Goal: Navigation & Orientation: Find specific page/section

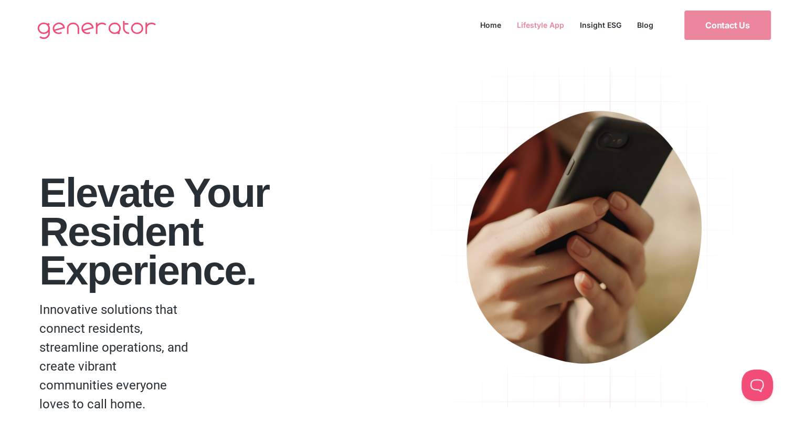
click at [543, 23] on link "Lifestyle App" at bounding box center [540, 25] width 63 height 14
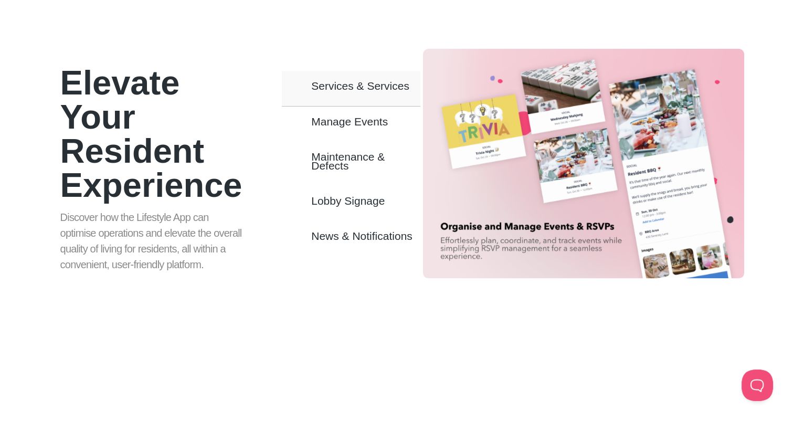
scroll to position [591, 0]
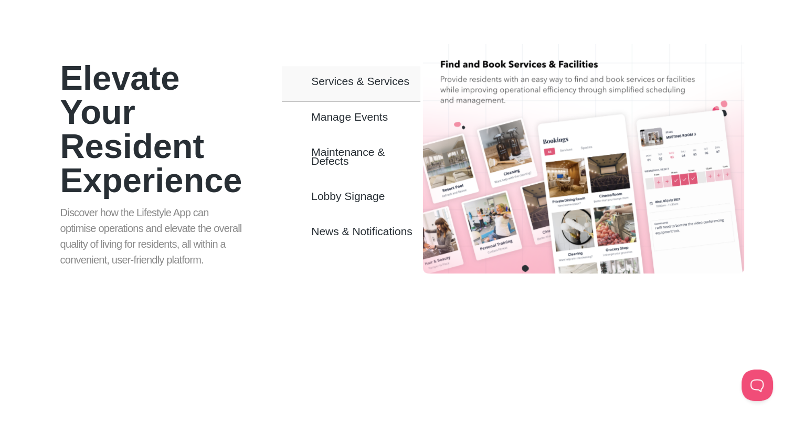
click at [363, 88] on button "Services & Services" at bounding box center [351, 84] width 139 height 36
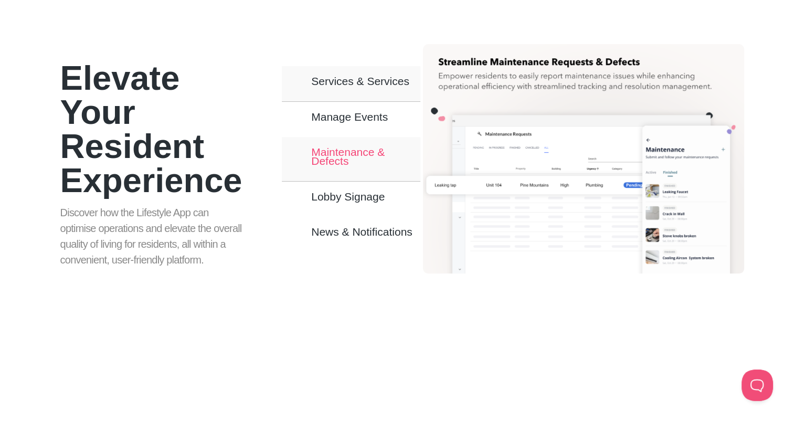
click at [346, 158] on span "Maintenance & Defects" at bounding box center [365, 157] width 109 height 18
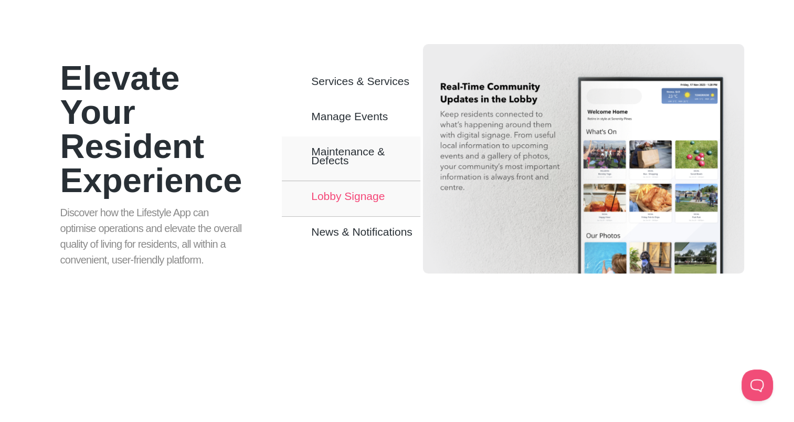
click at [340, 198] on span "Lobby Signage" at bounding box center [348, 196] width 74 height 9
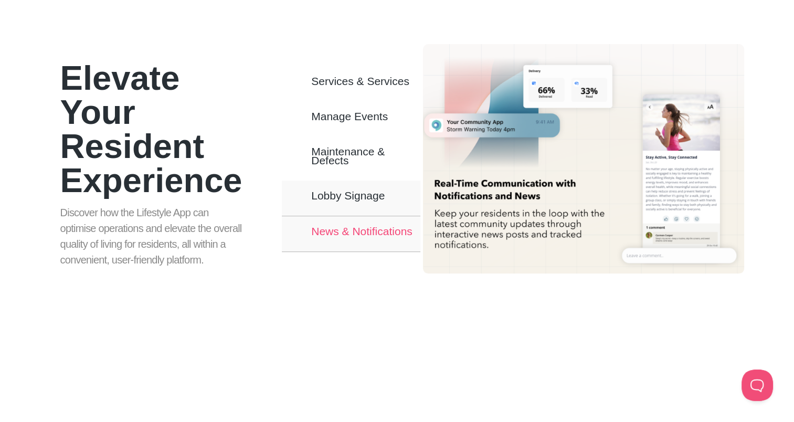
click at [340, 232] on span "News & Notifications" at bounding box center [361, 231] width 101 height 9
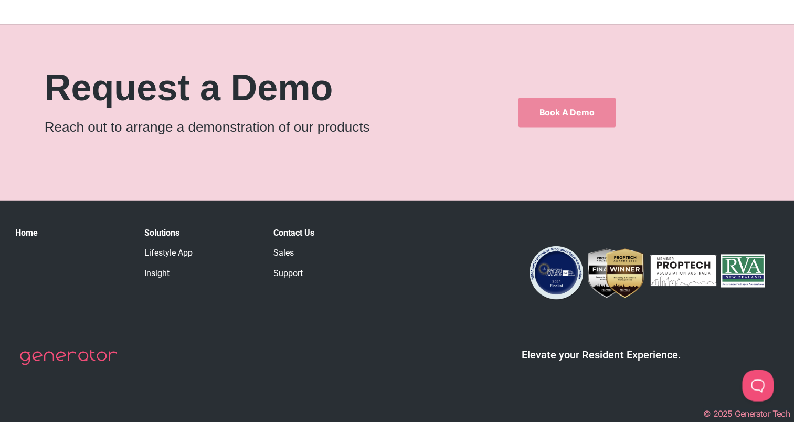
scroll to position [1665, 0]
click at [287, 256] on link "Sales" at bounding box center [284, 253] width 20 height 10
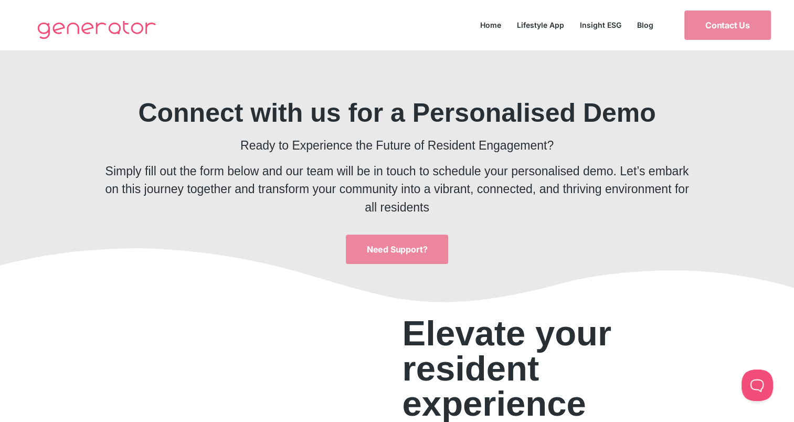
click at [598, 17] on div "Home Lifestyle App Insight ESG Blog Home Lifestyle App Insight ESG Blog" at bounding box center [567, 22] width 189 height 22
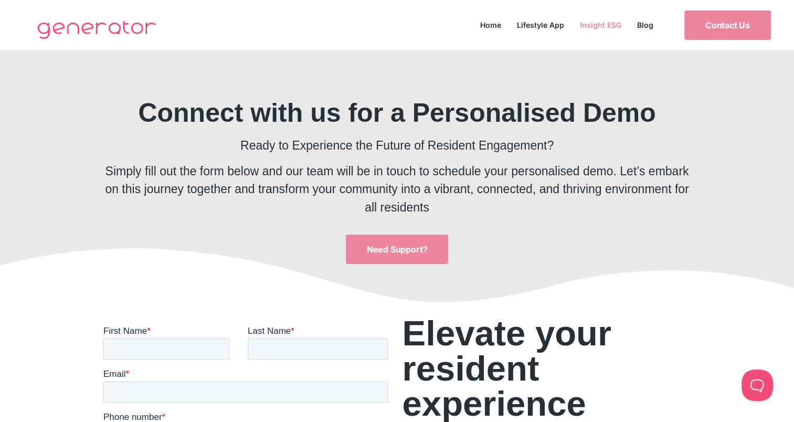
click at [599, 24] on link "Insight ESG" at bounding box center [600, 25] width 57 height 14
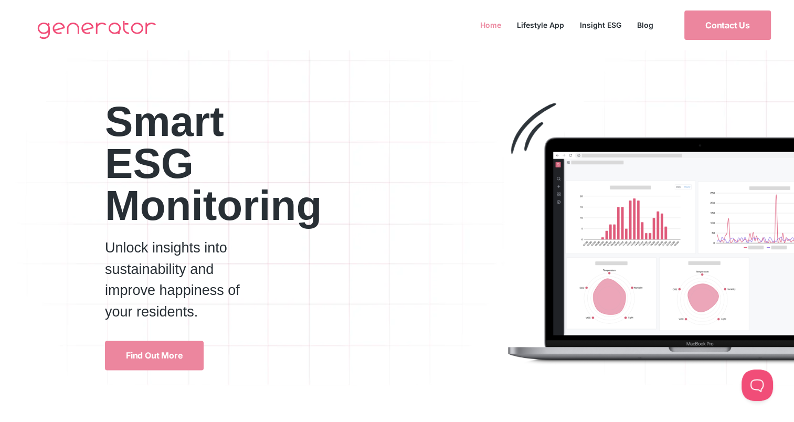
click at [488, 28] on link "Home" at bounding box center [491, 25] width 37 height 14
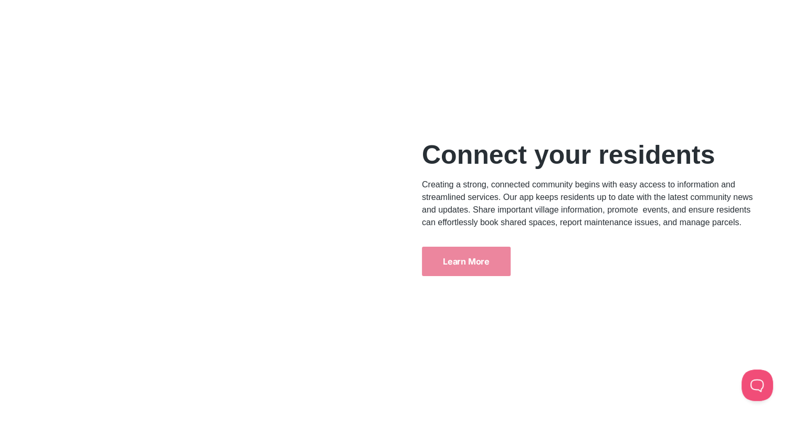
scroll to position [3945, 0]
